Goal: Find specific page/section: Find specific page/section

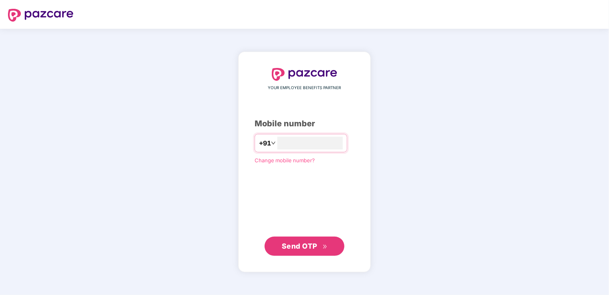
type input "**********"
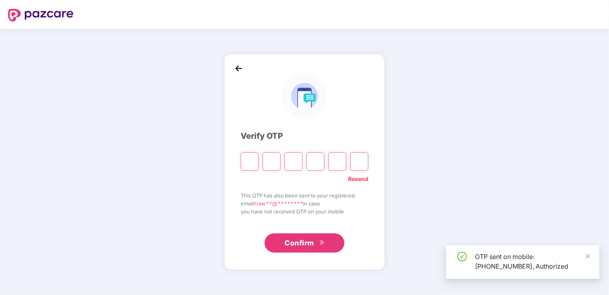
click at [253, 159] on input "Please enter verification code. Digit 1" at bounding box center [250, 161] width 18 height 18
click at [271, 158] on input "Digit 2" at bounding box center [272, 161] width 18 height 18
click at [254, 160] on input "Please enter verification code. Digit 1" at bounding box center [250, 161] width 18 height 18
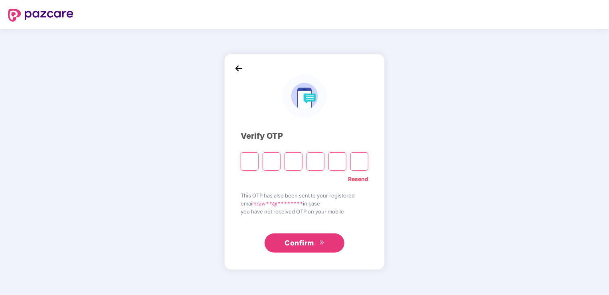
type input "*"
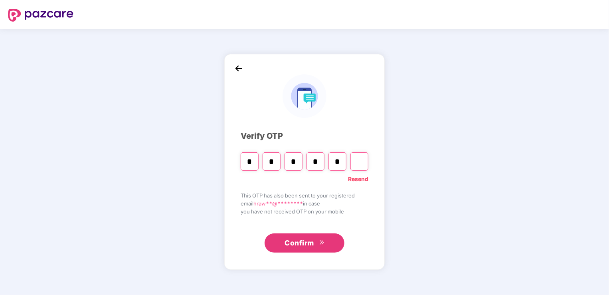
type input "*"
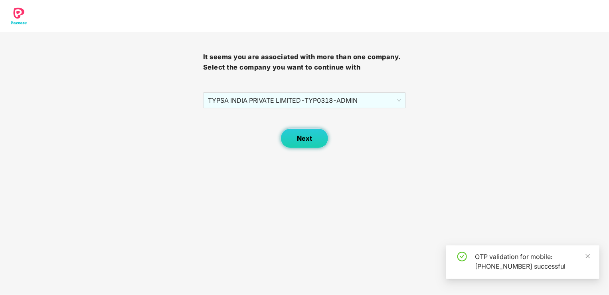
click at [302, 141] on span "Next" at bounding box center [304, 138] width 15 height 8
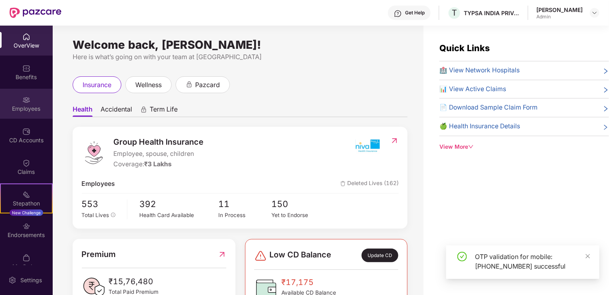
click at [31, 101] on div "Employees" at bounding box center [26, 104] width 53 height 30
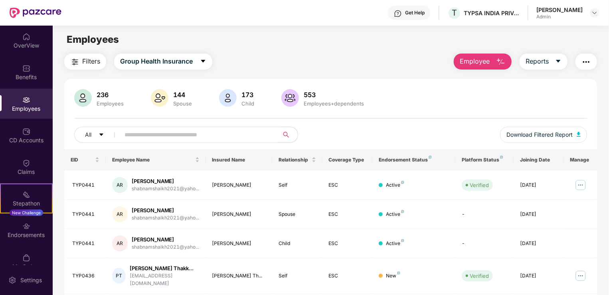
click at [152, 131] on input "text" at bounding box center [196, 135] width 143 height 12
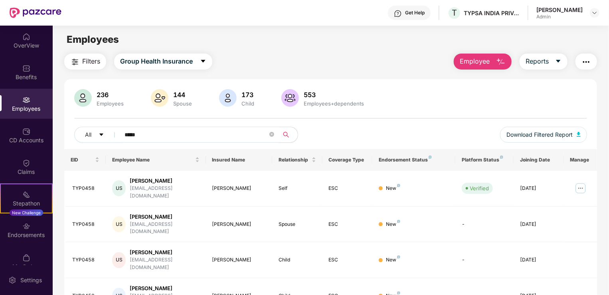
type input "*****"
drag, startPoint x: 93, startPoint y: 184, endPoint x: 72, endPoint y: 186, distance: 21.6
click at [72, 186] on td "TYP0458" at bounding box center [85, 188] width 42 height 36
copy div "TYP0458"
drag, startPoint x: 171, startPoint y: 180, endPoint x: 133, endPoint y: 180, distance: 38.3
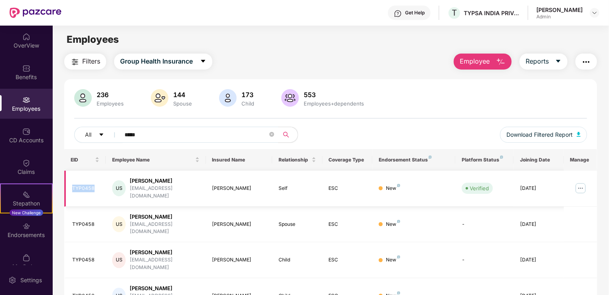
click at [133, 180] on div "Udari Shashank" at bounding box center [165, 181] width 70 height 8
copy div "Udari Shashank"
